Goal: Information Seeking & Learning: Check status

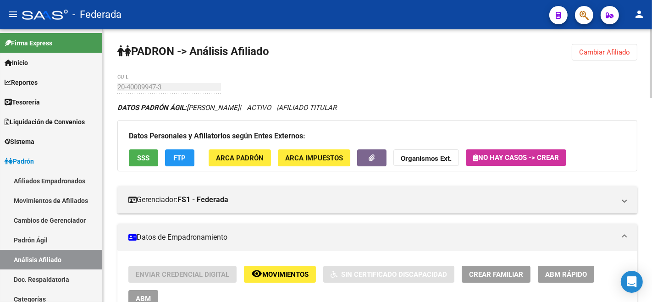
click at [608, 49] on span "Cambiar Afiliado" at bounding box center [604, 52] width 51 height 8
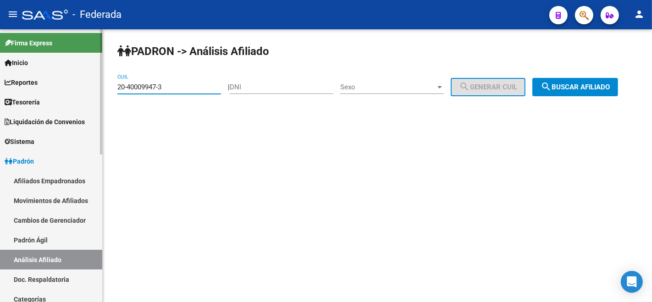
drag, startPoint x: 183, startPoint y: 86, endPoint x: 57, endPoint y: 84, distance: 126.0
click at [57, 84] on mat-sidenav-container "Firma Express Inicio Calendario SSS Instructivos Contacto OS Reportes Tablero d…" at bounding box center [326, 165] width 652 height 273
paste input "16-2785"
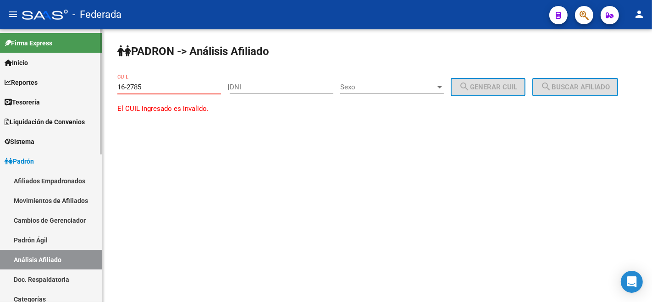
drag, startPoint x: 174, startPoint y: 82, endPoint x: 63, endPoint y: 71, distance: 111.9
click at [63, 71] on mat-sidenav-container "Firma Express Inicio Calendario SSS Instructivos Contacto OS Reportes Tablero d…" at bounding box center [326, 165] width 652 height 273
paste input "27-35467168-4"
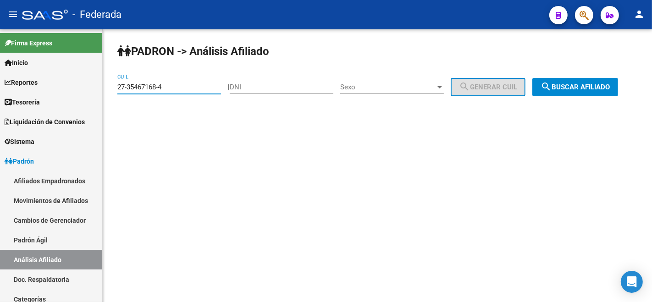
type input "27-35467168-4"
click at [532, 96] on button "search Buscar afiliado" at bounding box center [575, 87] width 86 height 18
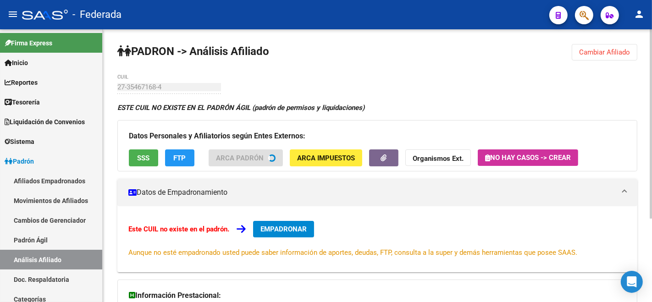
scroll to position [51, 0]
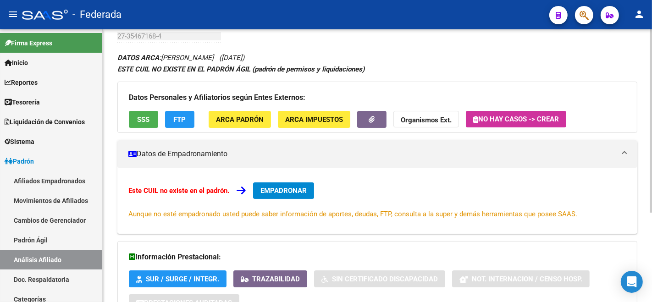
click at [145, 126] on button "SSS" at bounding box center [143, 119] width 29 height 17
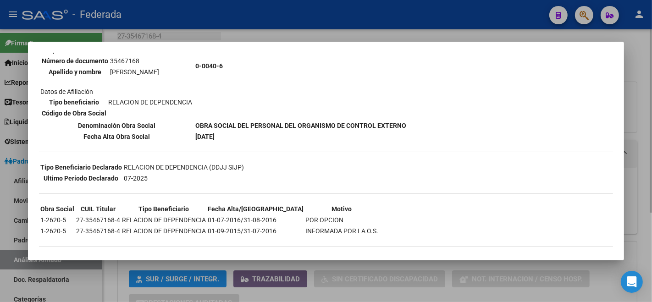
scroll to position [105, 0]
click at [167, 20] on div at bounding box center [326, 151] width 652 height 302
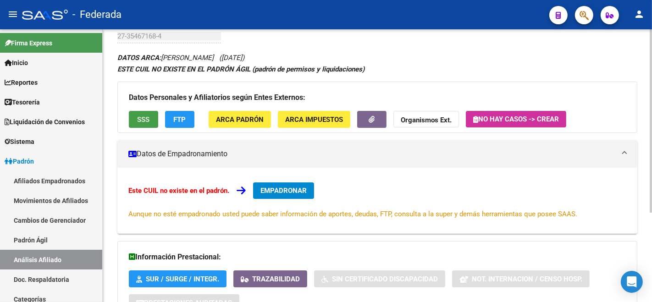
click at [144, 121] on span "SSS" at bounding box center [143, 119] width 12 height 8
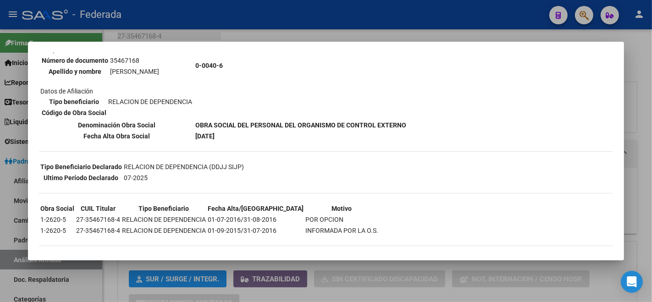
click at [211, 285] on div at bounding box center [326, 151] width 652 height 302
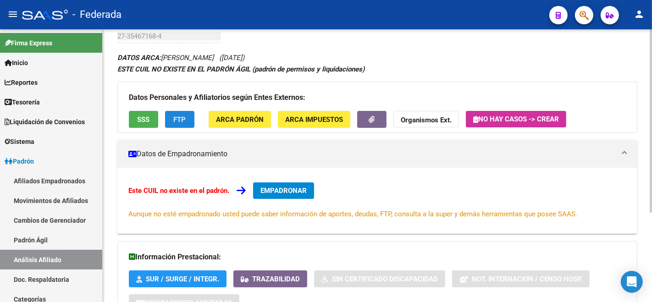
click at [179, 115] on span "FTP" at bounding box center [180, 119] width 12 height 8
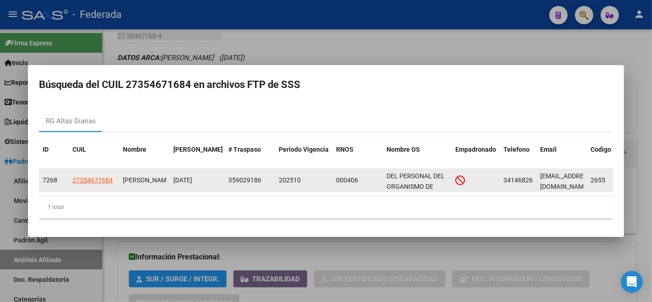
drag, startPoint x: 232, startPoint y: 190, endPoint x: 244, endPoint y: 188, distance: 12.1
click at [244, 188] on datatable-body "7268 27354671684 [PERSON_NAME] [DATE] 359029186 202510 000406 DEL PERSONAL DEL …" at bounding box center [326, 182] width 574 height 26
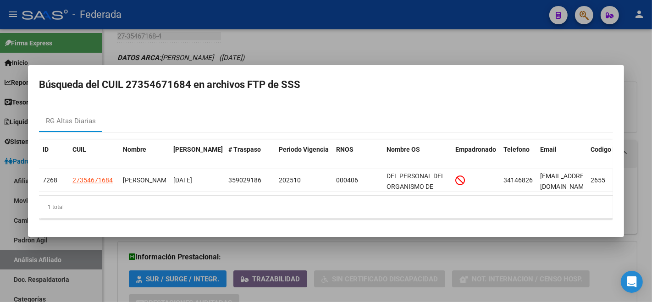
click at [261, 216] on div "1 total" at bounding box center [326, 207] width 574 height 23
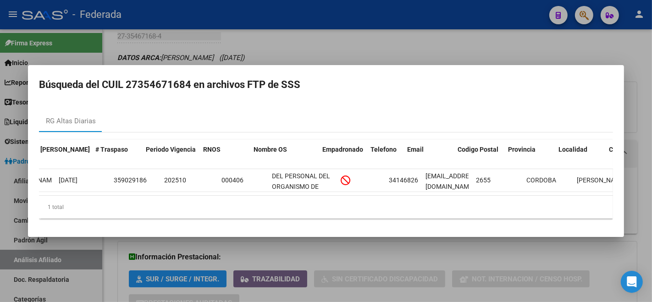
scroll to position [0, 184]
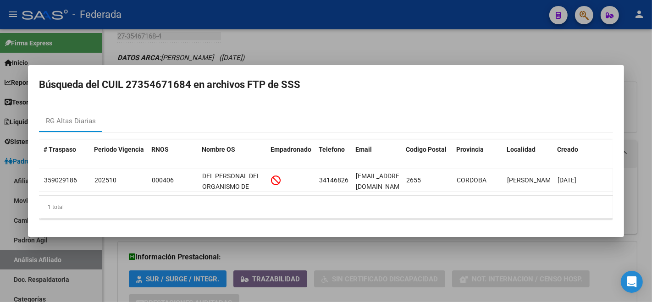
click at [330, 259] on div at bounding box center [326, 151] width 652 height 302
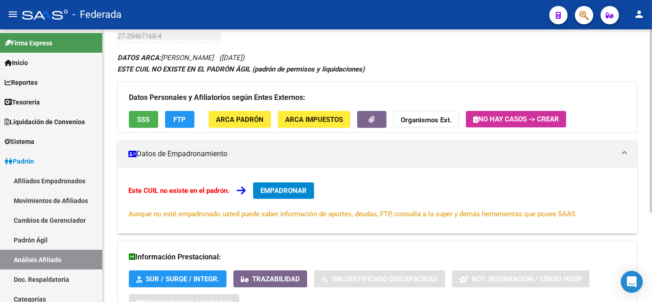
scroll to position [132, 0]
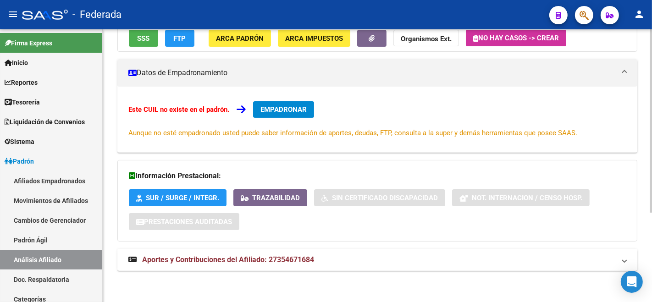
click at [269, 263] on strong "Aportes y Contribuciones del Afiliado: 27354671684" at bounding box center [221, 260] width 186 height 10
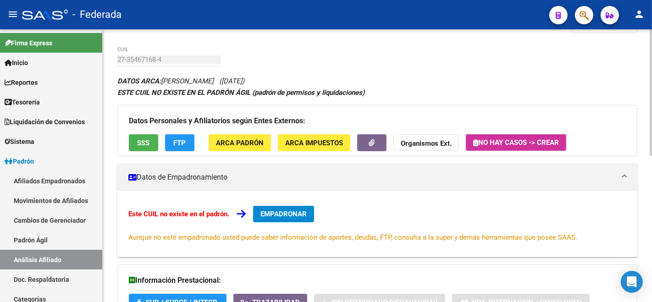
scroll to position [0, 0]
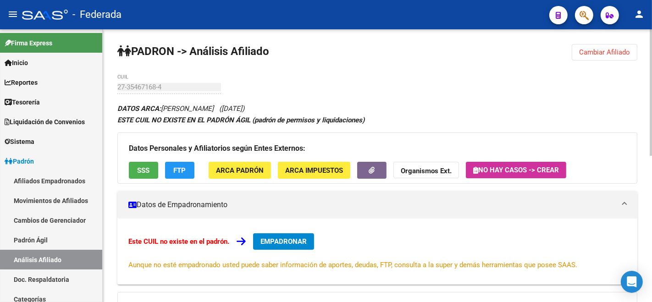
click at [174, 172] on span "FTP" at bounding box center [180, 170] width 12 height 8
